Goal: Information Seeking & Learning: Learn about a topic

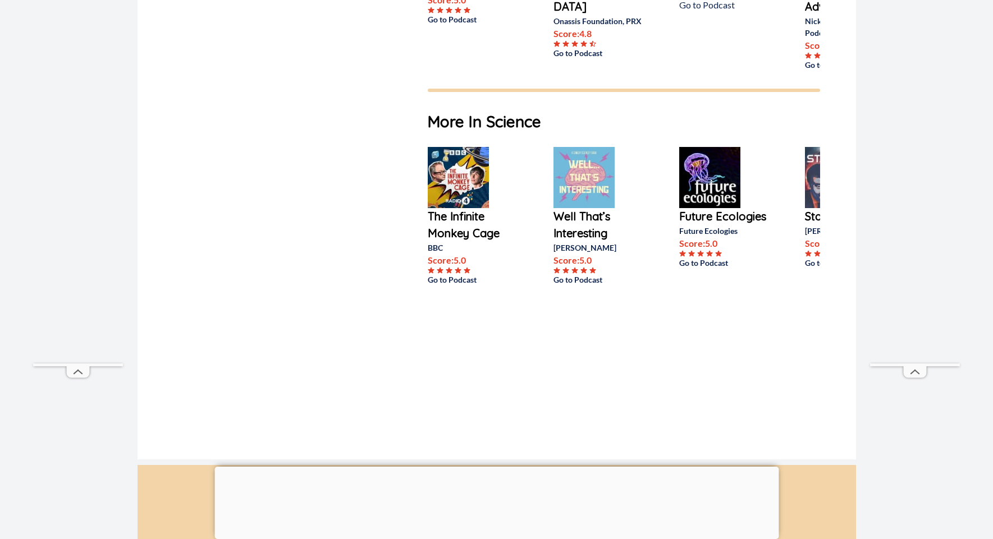
scroll to position [1314, 0]
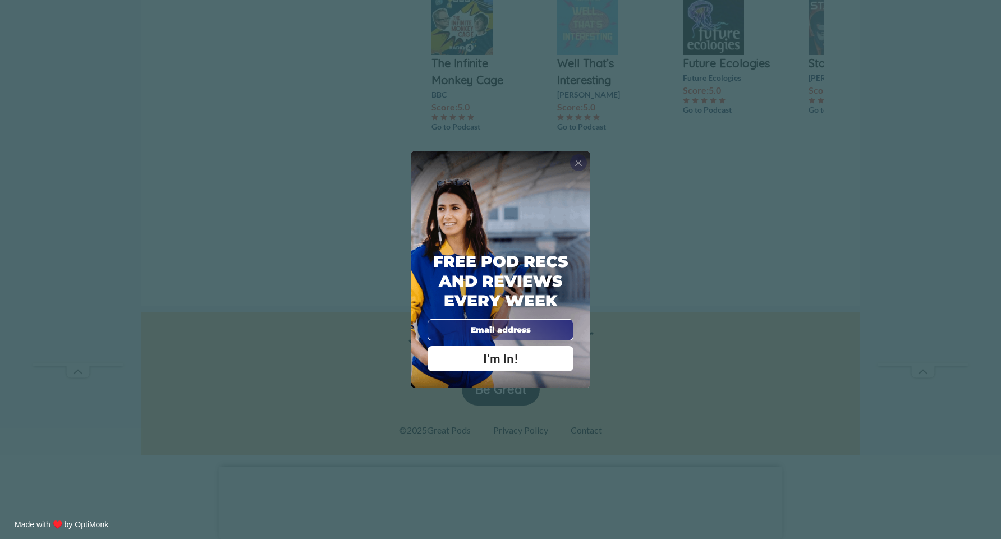
click at [576, 163] on span "X" at bounding box center [579, 162] width 8 height 11
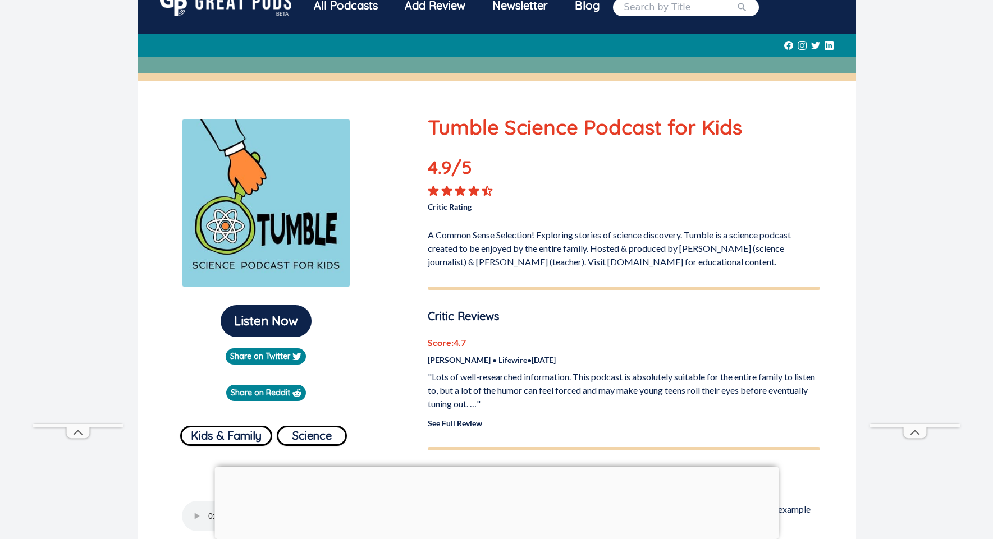
scroll to position [22, 0]
click at [452, 193] on icon at bounding box center [446, 191] width 11 height 11
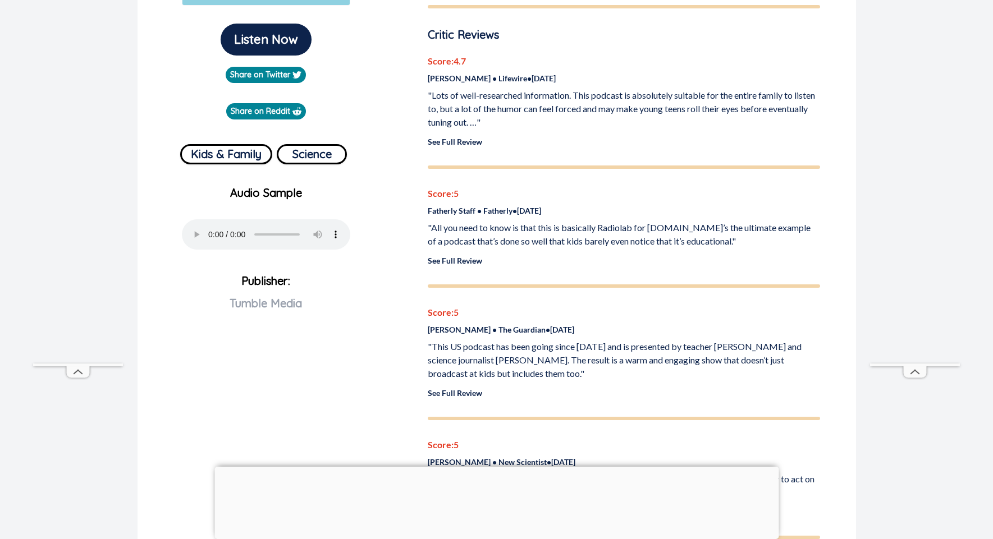
scroll to position [590, 0]
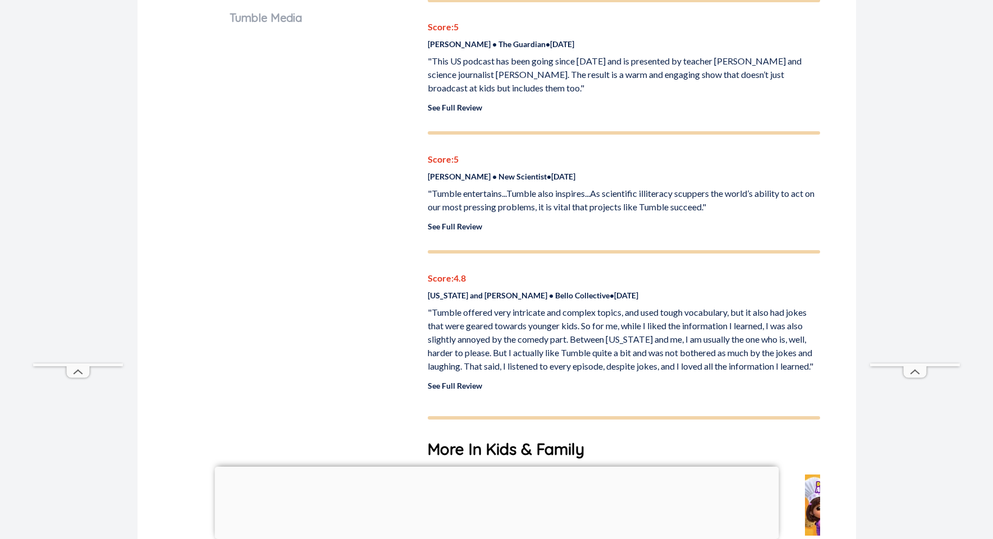
click at [473, 203] on p ""Tumble entertains...Tumble also inspires...As scientific illiteracy scuppers t…" at bounding box center [624, 200] width 392 height 27
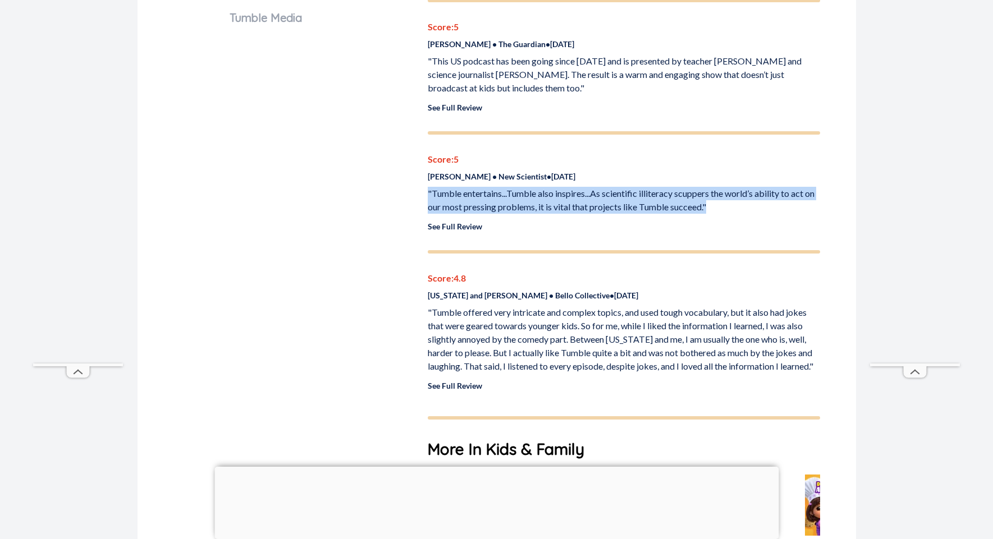
click at [473, 203] on p ""Tumble entertains...Tumble also inspires...As scientific illiteracy scuppers t…" at bounding box center [624, 200] width 392 height 27
copy p ""Tumble entertains...Tumble also inspires...As scientific illiteracy scuppers t…"
